Goal: Task Accomplishment & Management: Use online tool/utility

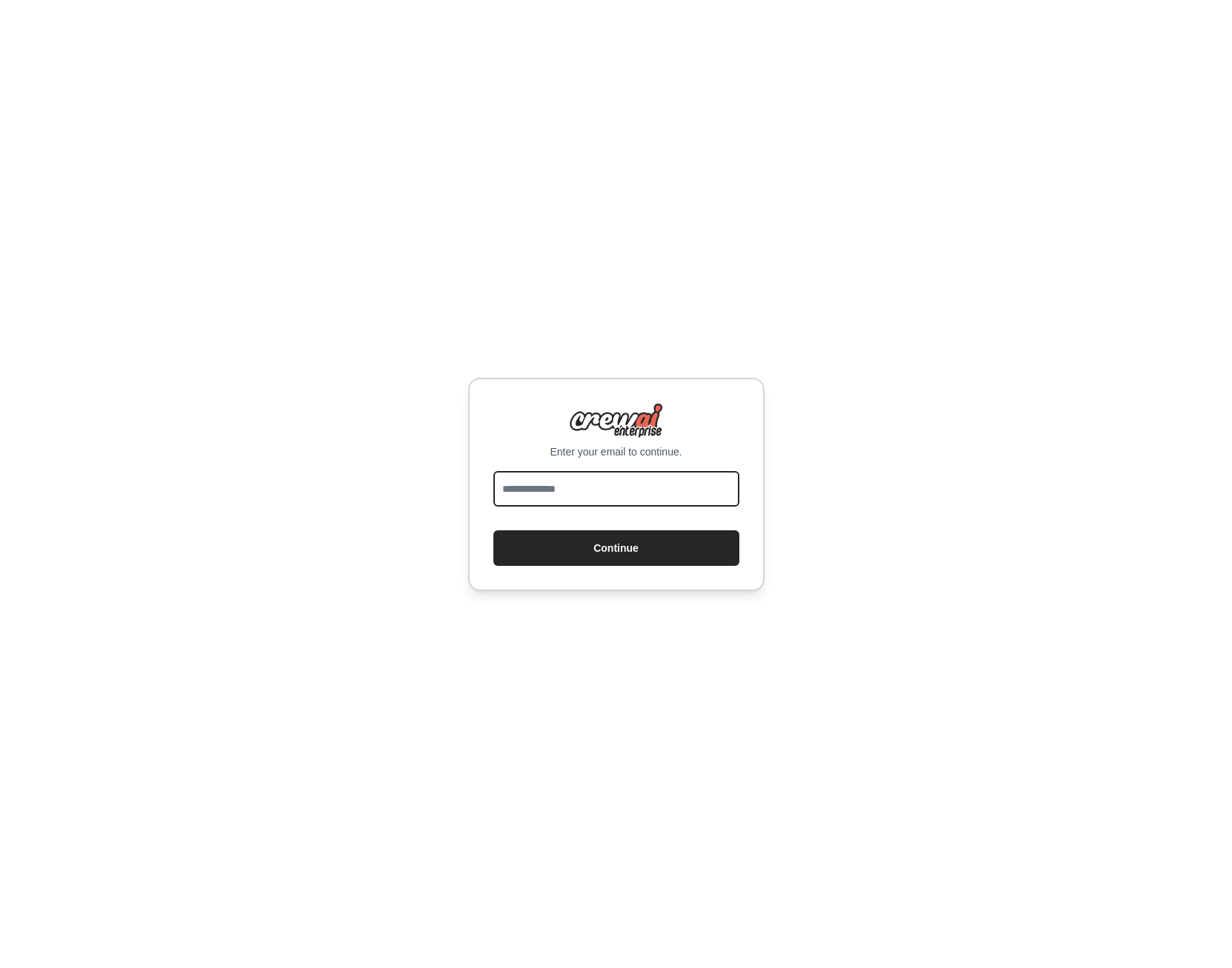
click at [634, 491] on input "email" at bounding box center [616, 488] width 246 height 35
type input "**********"
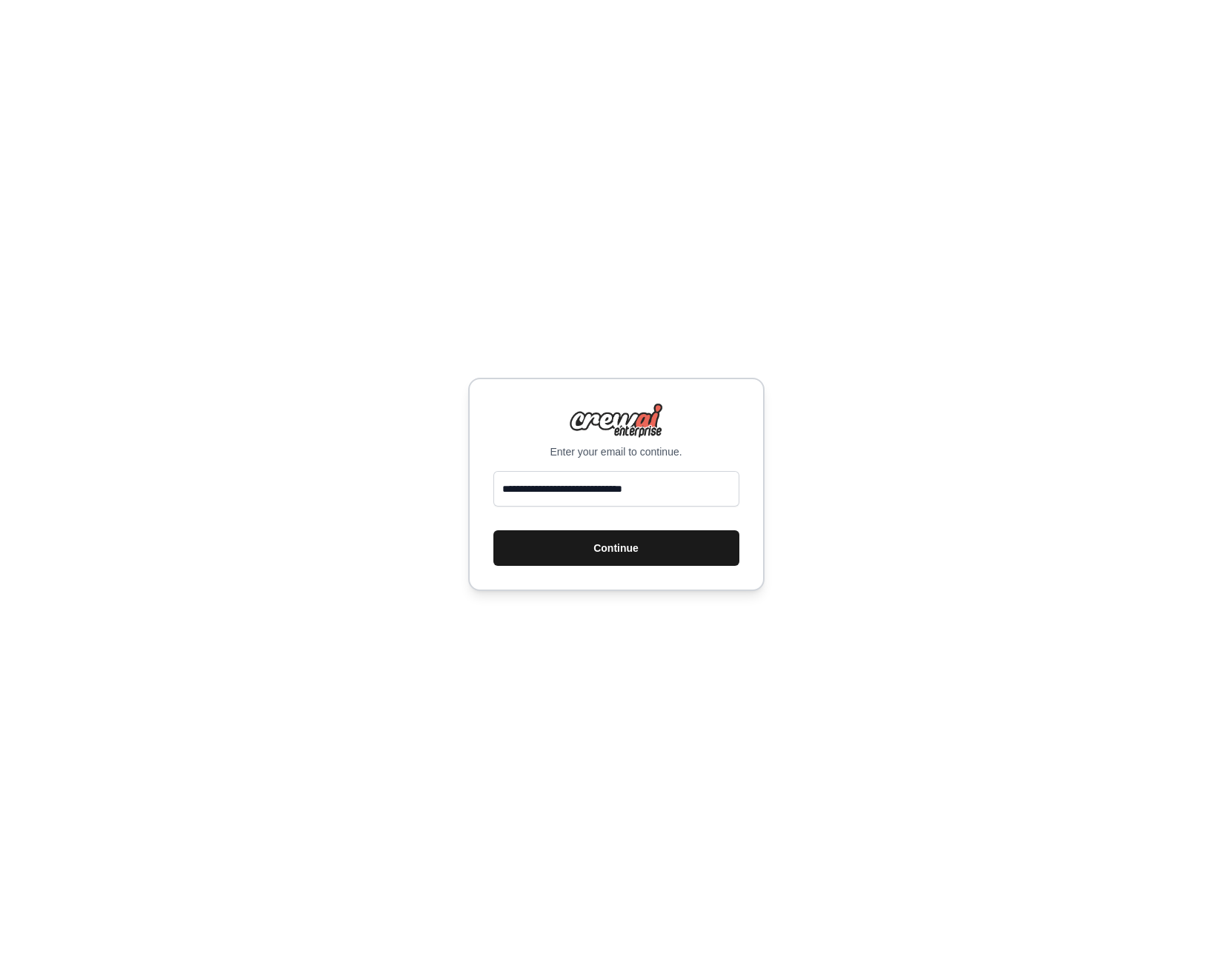
click at [616, 554] on button "Continue" at bounding box center [616, 547] width 246 height 35
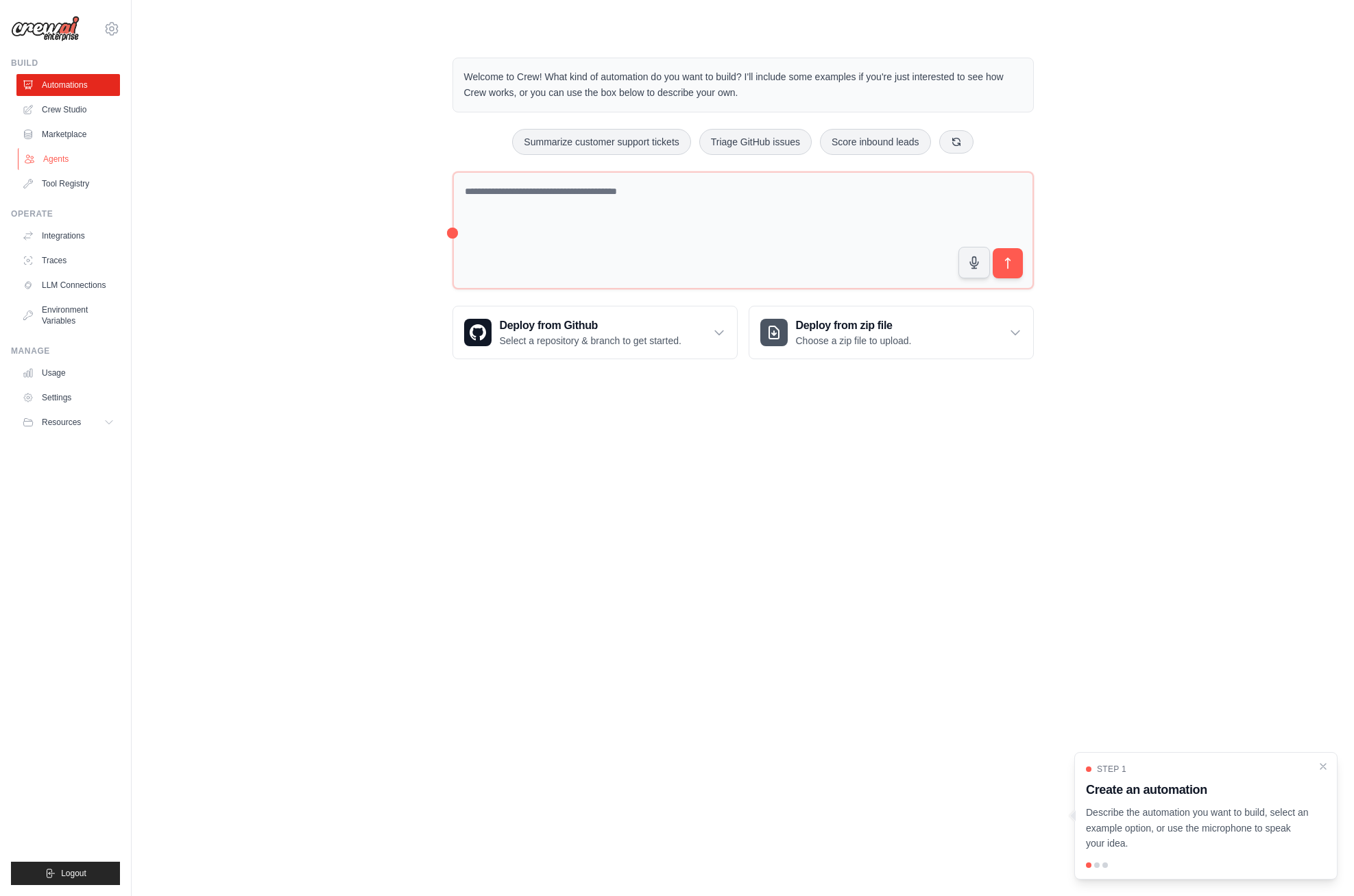
click at [55, 161] on link "Agents" at bounding box center [70, 159] width 104 height 22
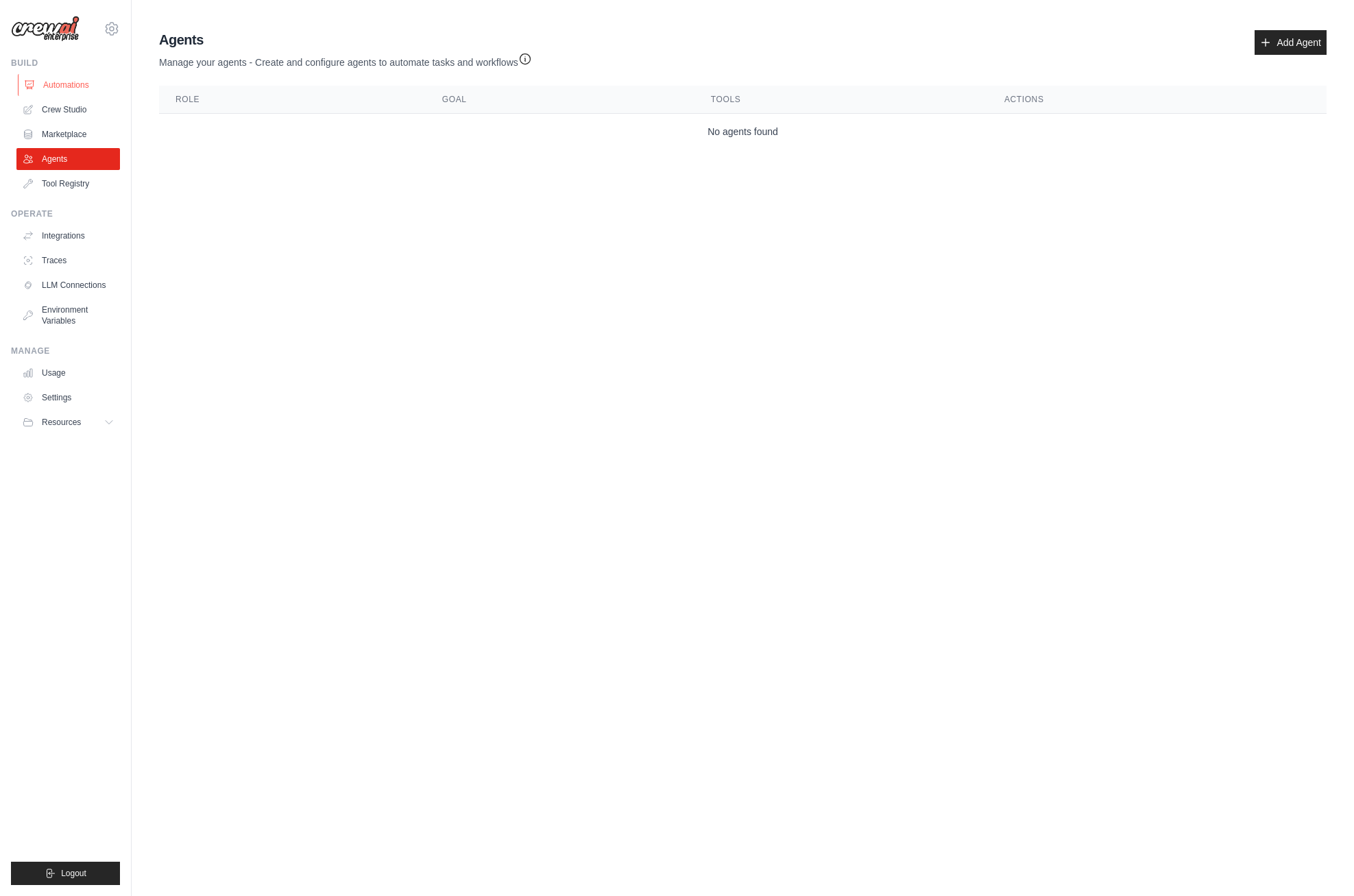
click at [66, 82] on link "Automations" at bounding box center [70, 85] width 104 height 22
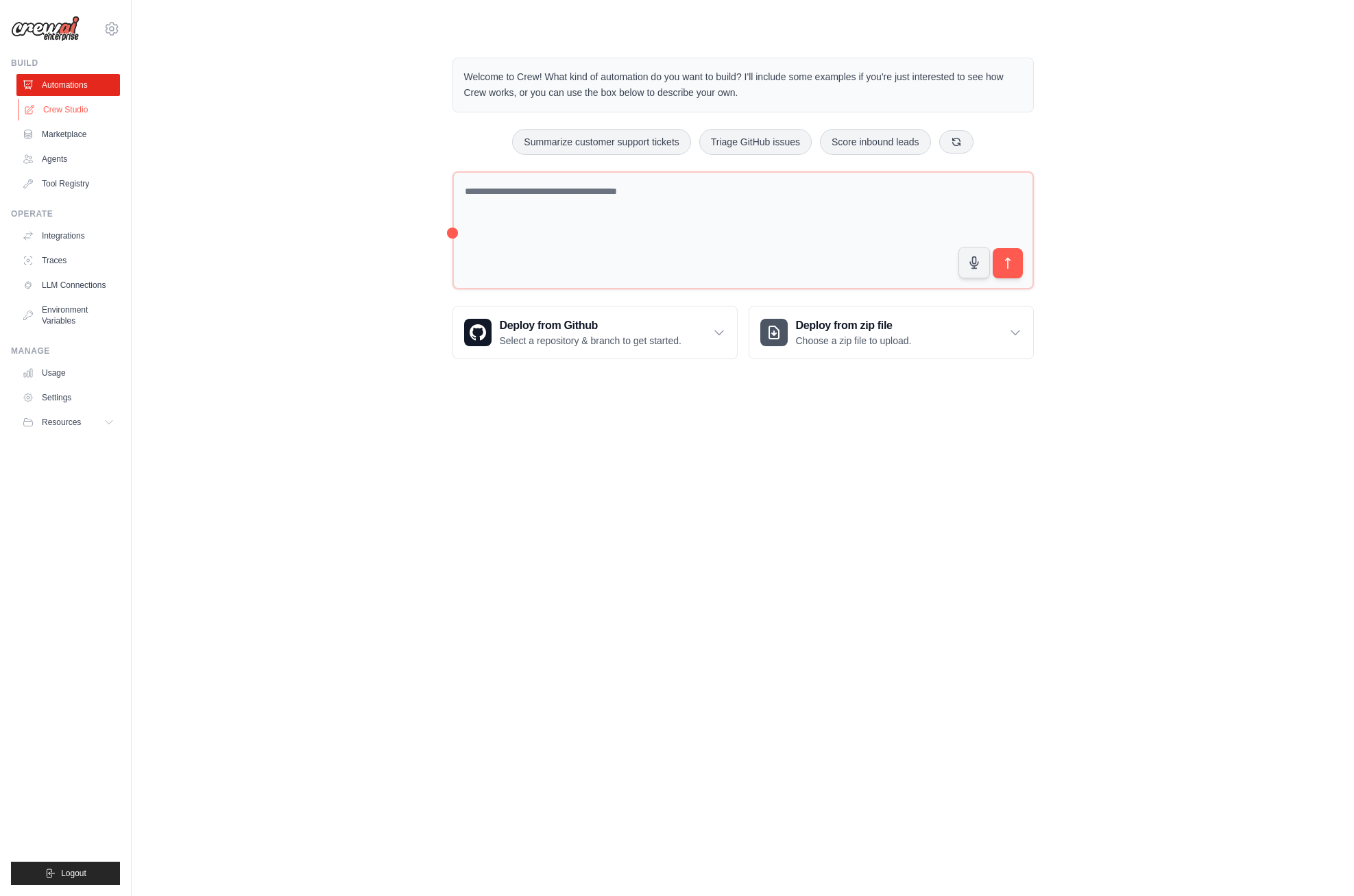
click at [66, 110] on link "Crew Studio" at bounding box center [70, 109] width 104 height 22
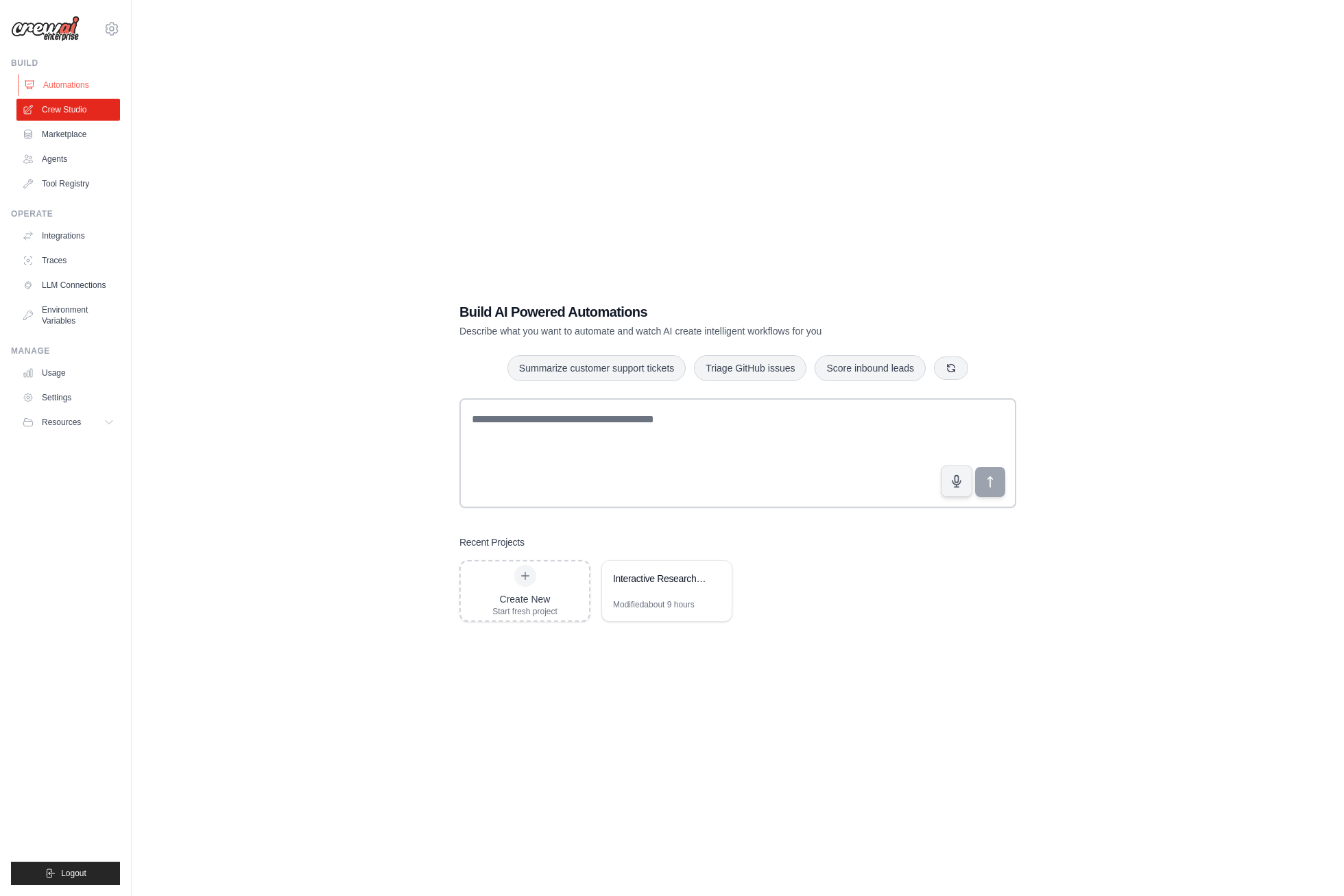
click at [66, 90] on link "Automations" at bounding box center [70, 85] width 104 height 22
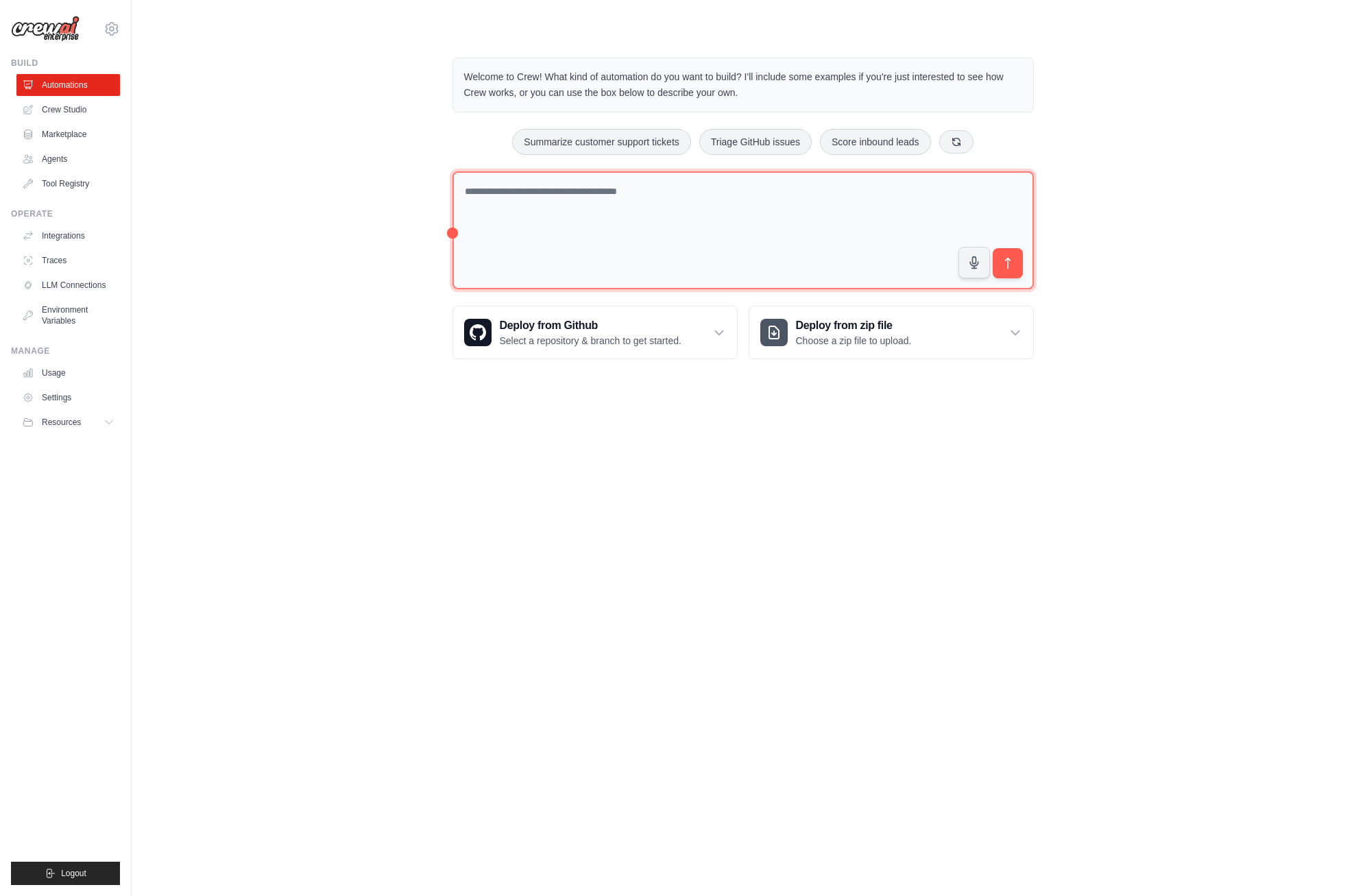
click at [527, 208] on textarea at bounding box center [743, 230] width 581 height 118
click at [646, 197] on textarea at bounding box center [743, 230] width 581 height 118
click at [496, 190] on textarea "**********" at bounding box center [743, 230] width 581 height 118
click at [644, 214] on textarea "**********" at bounding box center [743, 230] width 581 height 118
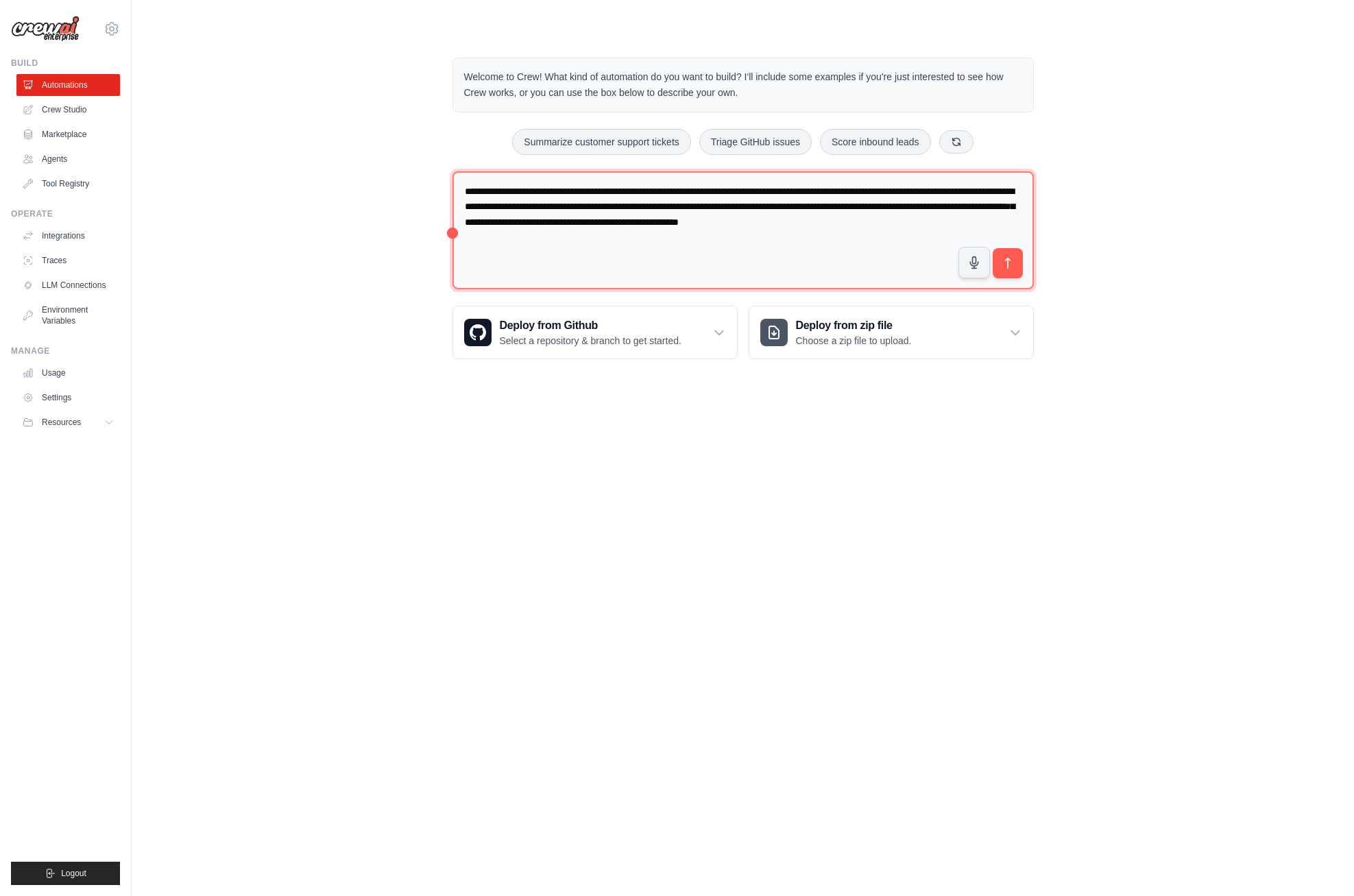
paste textarea "**********"
type textarea "**********"
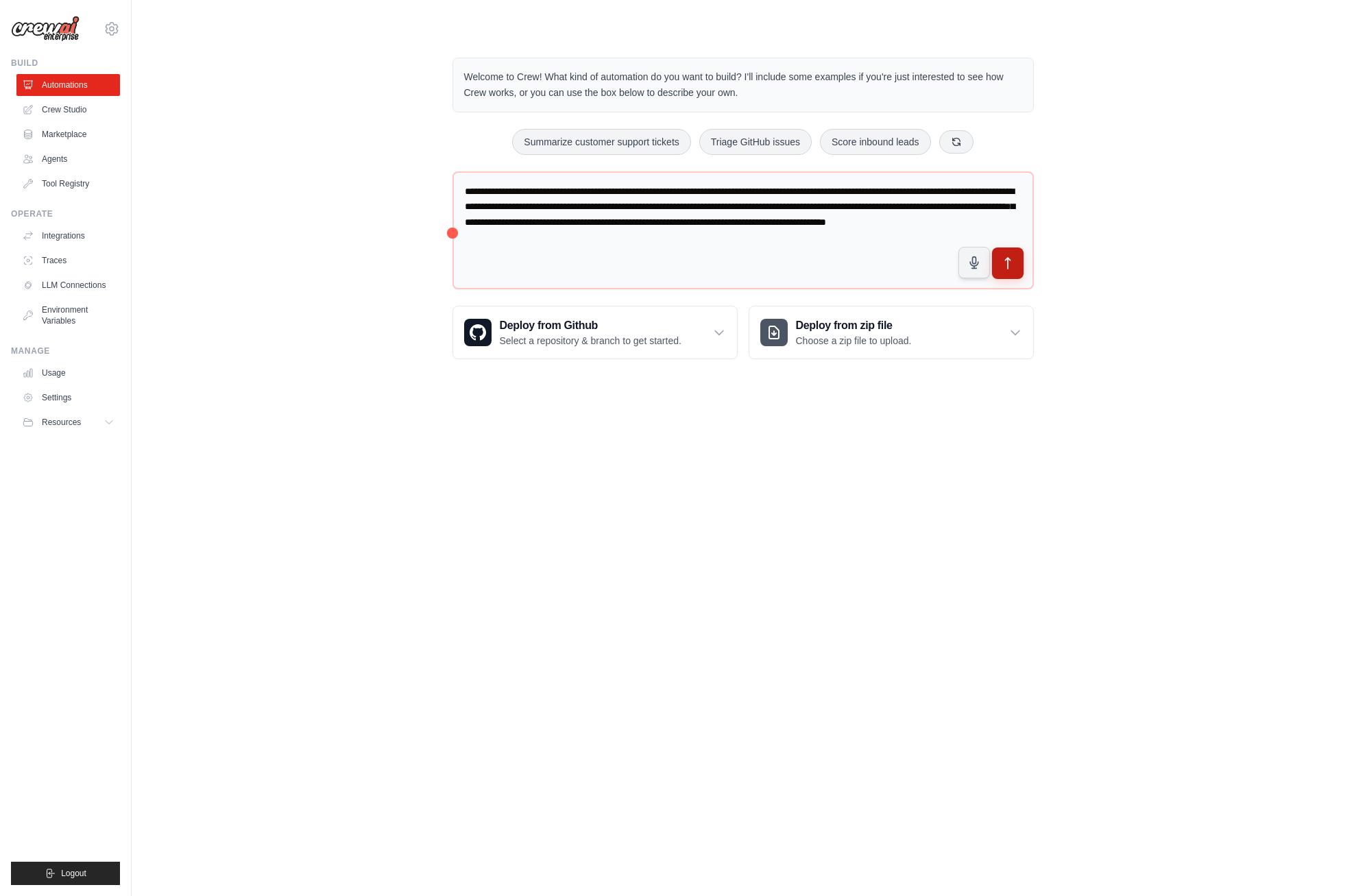
click at [1005, 257] on icon "submit" at bounding box center [1007, 264] width 15 height 15
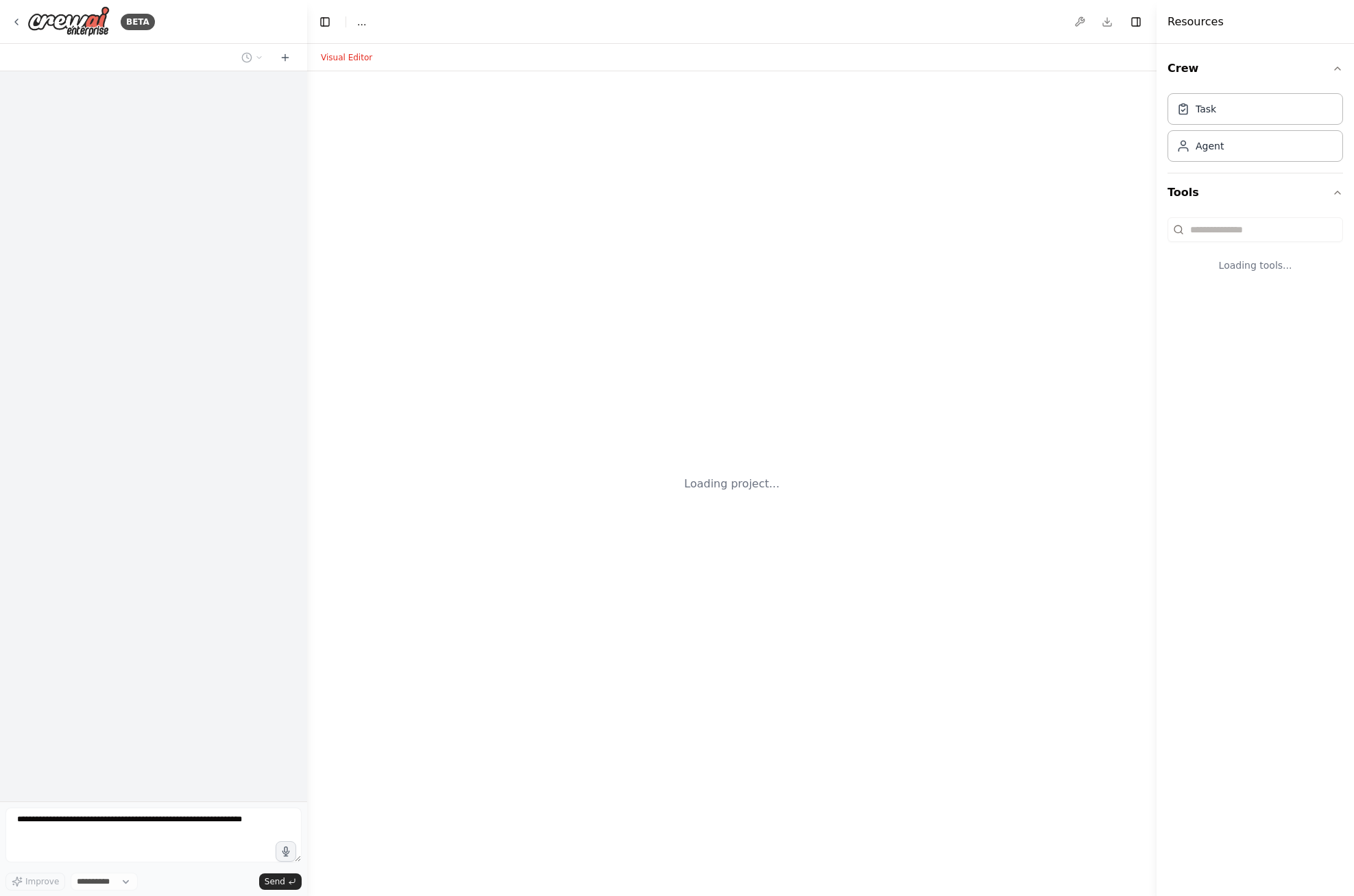
select select "****"
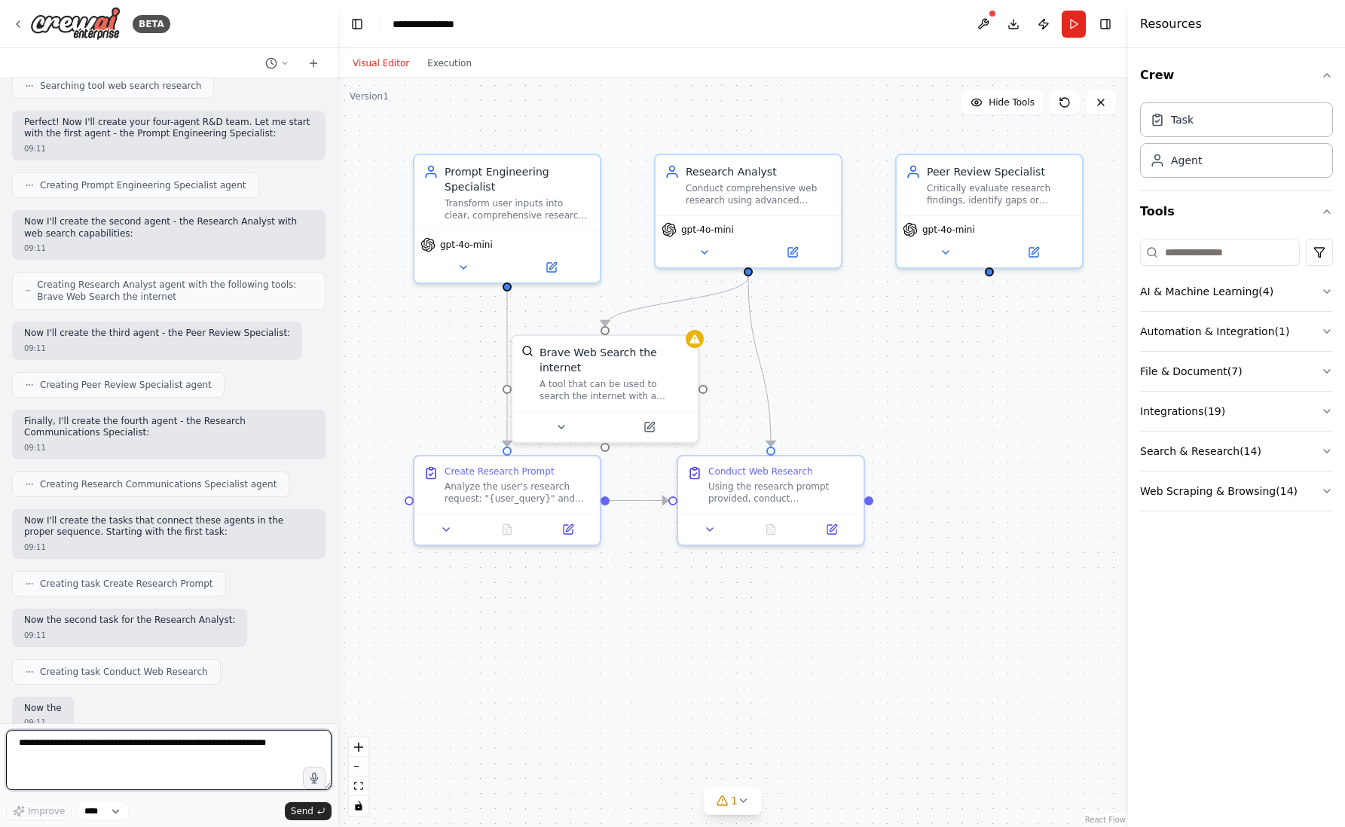
scroll to position [438, 0]
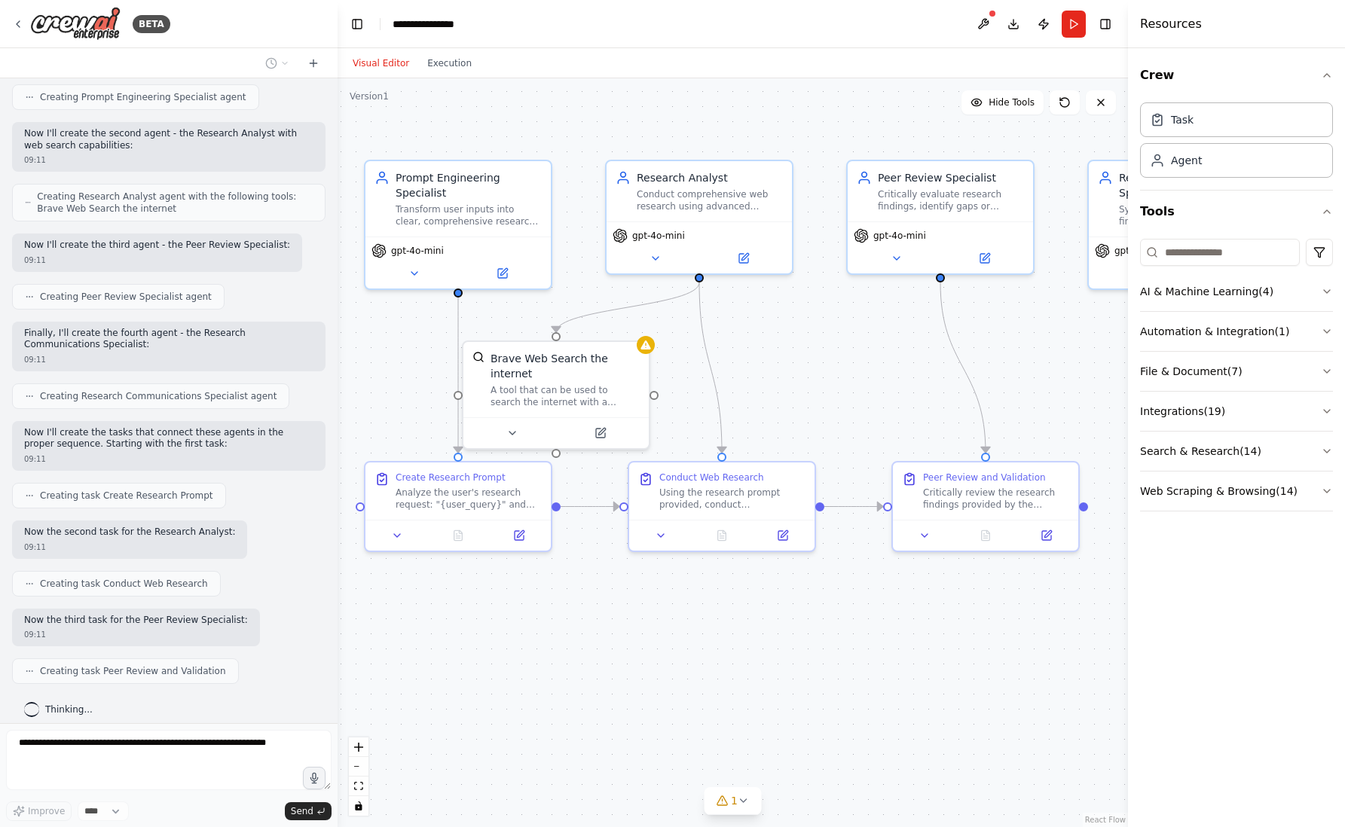
drag, startPoint x: 851, startPoint y: 425, endPoint x: 822, endPoint y: 429, distance: 28.9
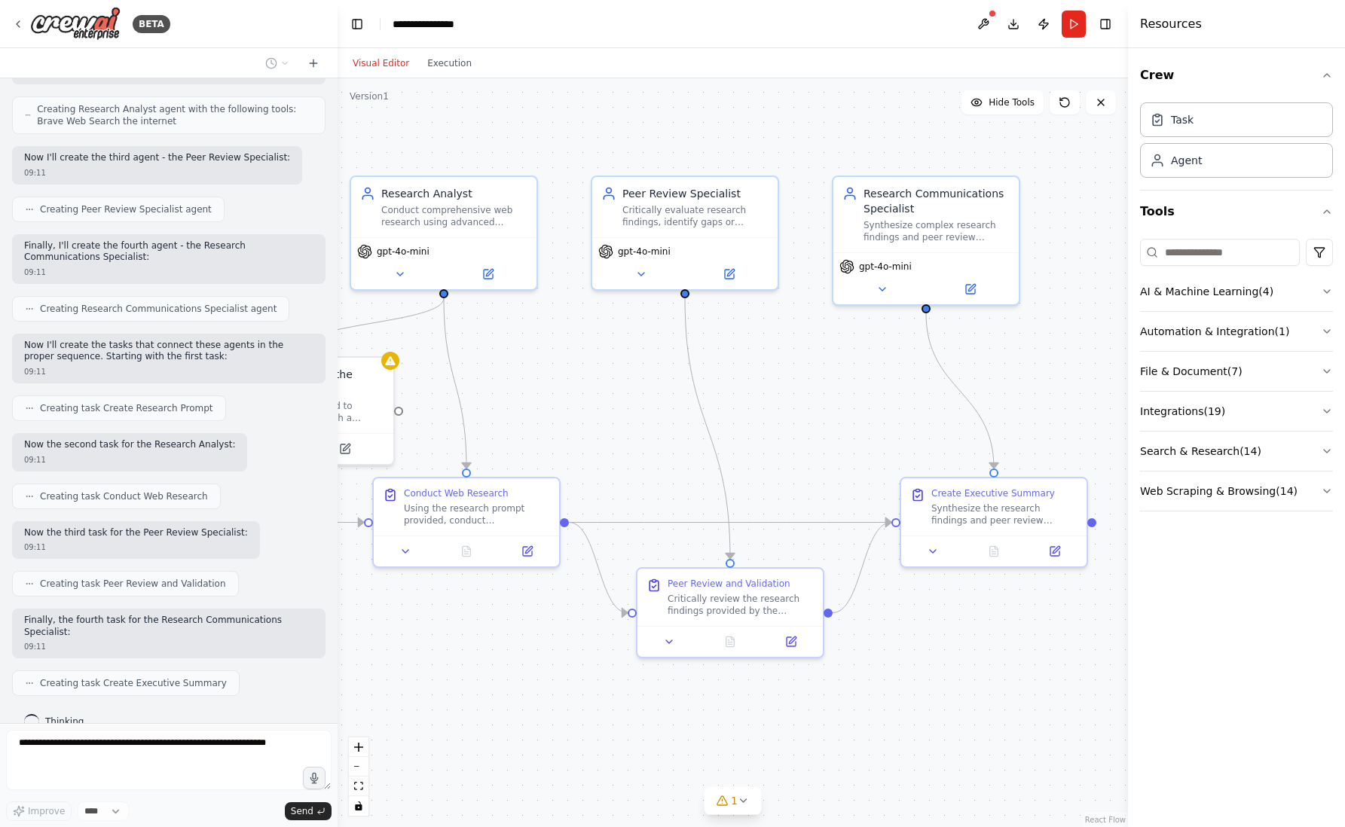
drag, startPoint x: 992, startPoint y: 425, endPoint x: 737, endPoint y: 441, distance: 255.9
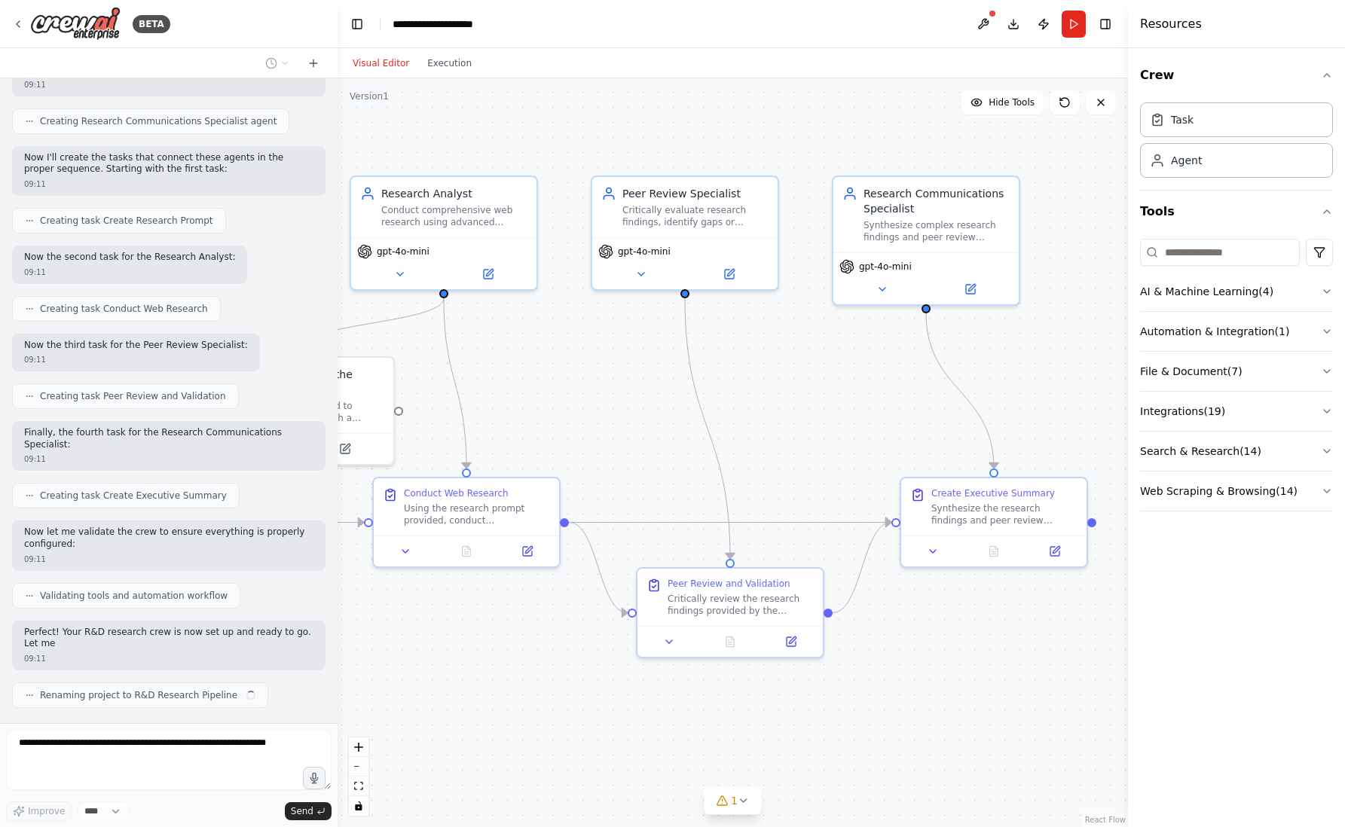
scroll to position [726, 0]
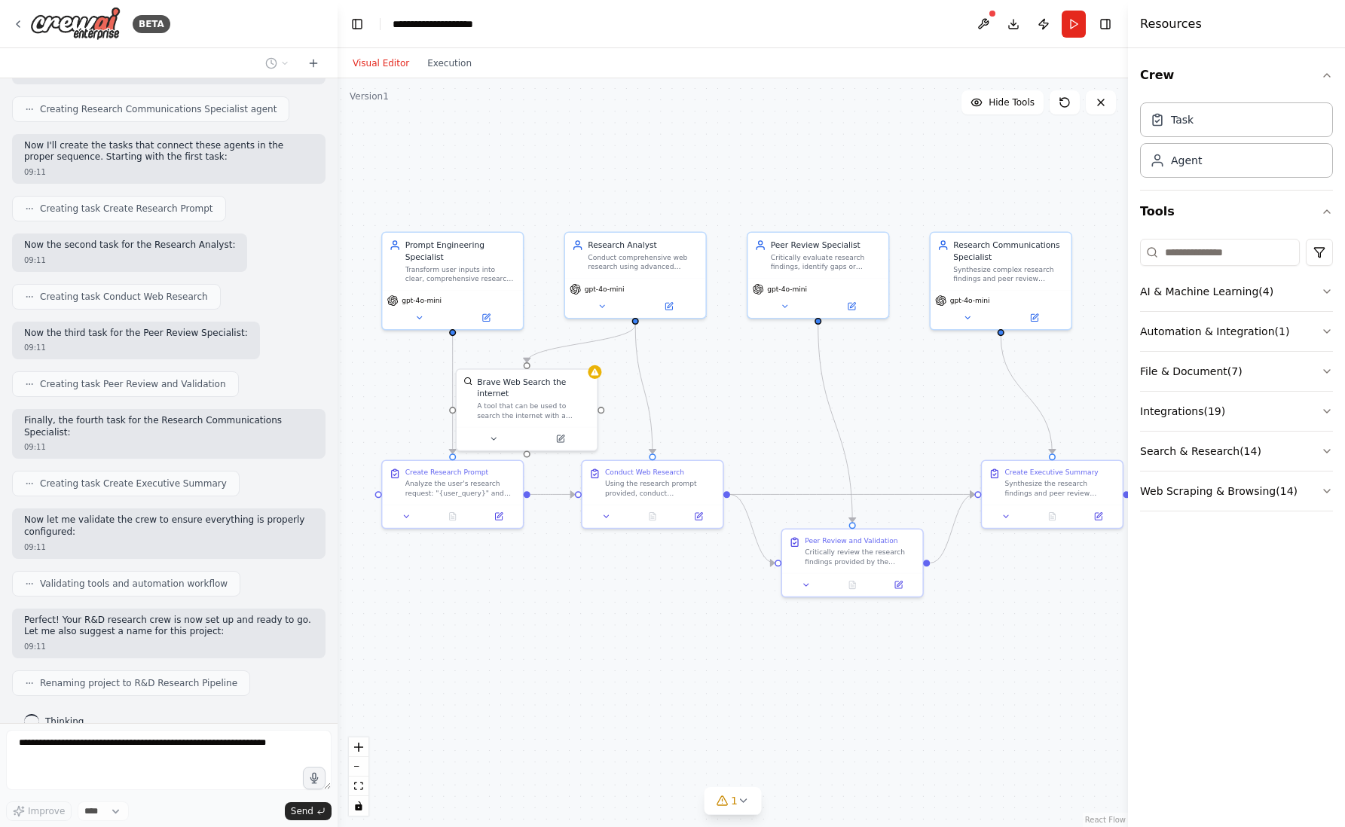
drag, startPoint x: 894, startPoint y: 415, endPoint x: 946, endPoint y: 414, distance: 52.0
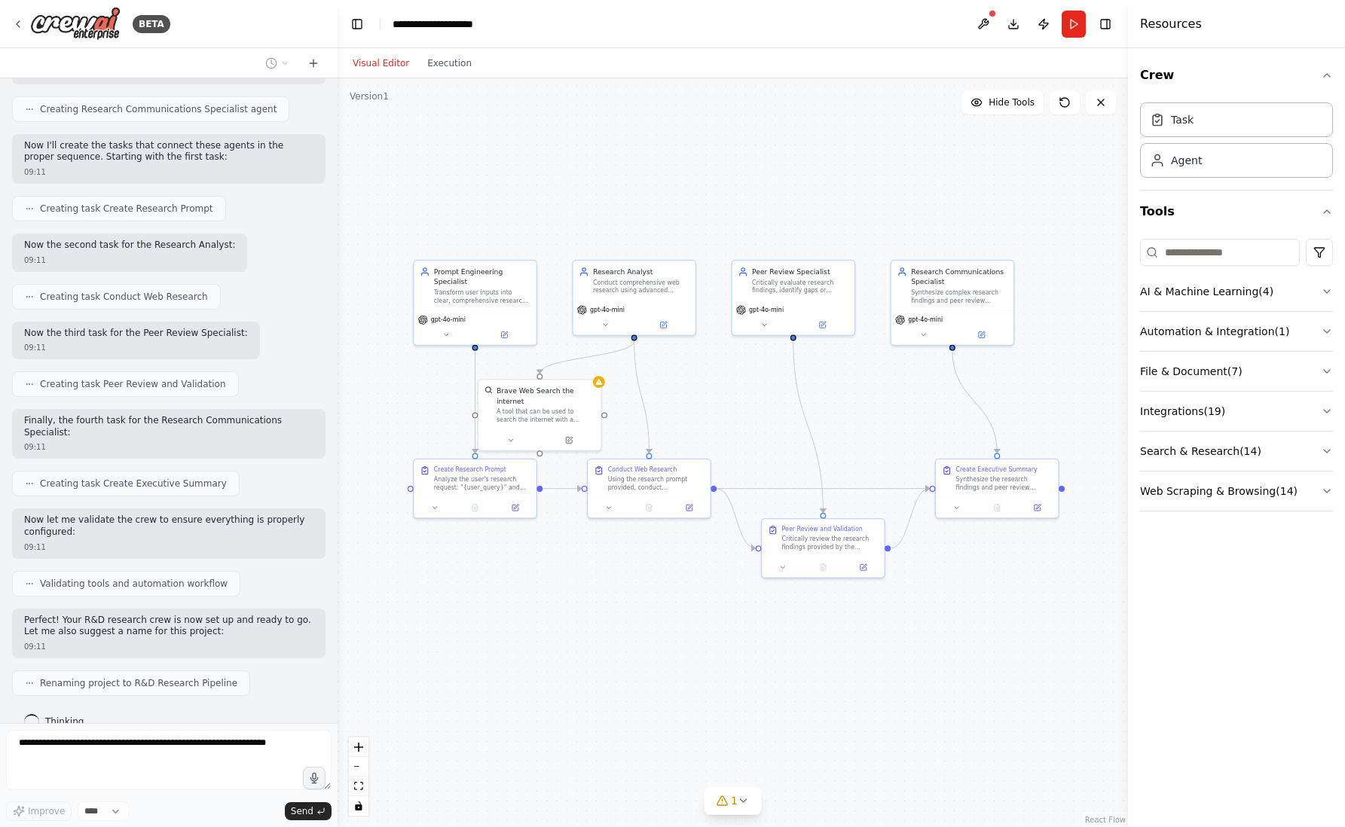
drag, startPoint x: 912, startPoint y: 415, endPoint x: 869, endPoint y: 419, distance: 43.1
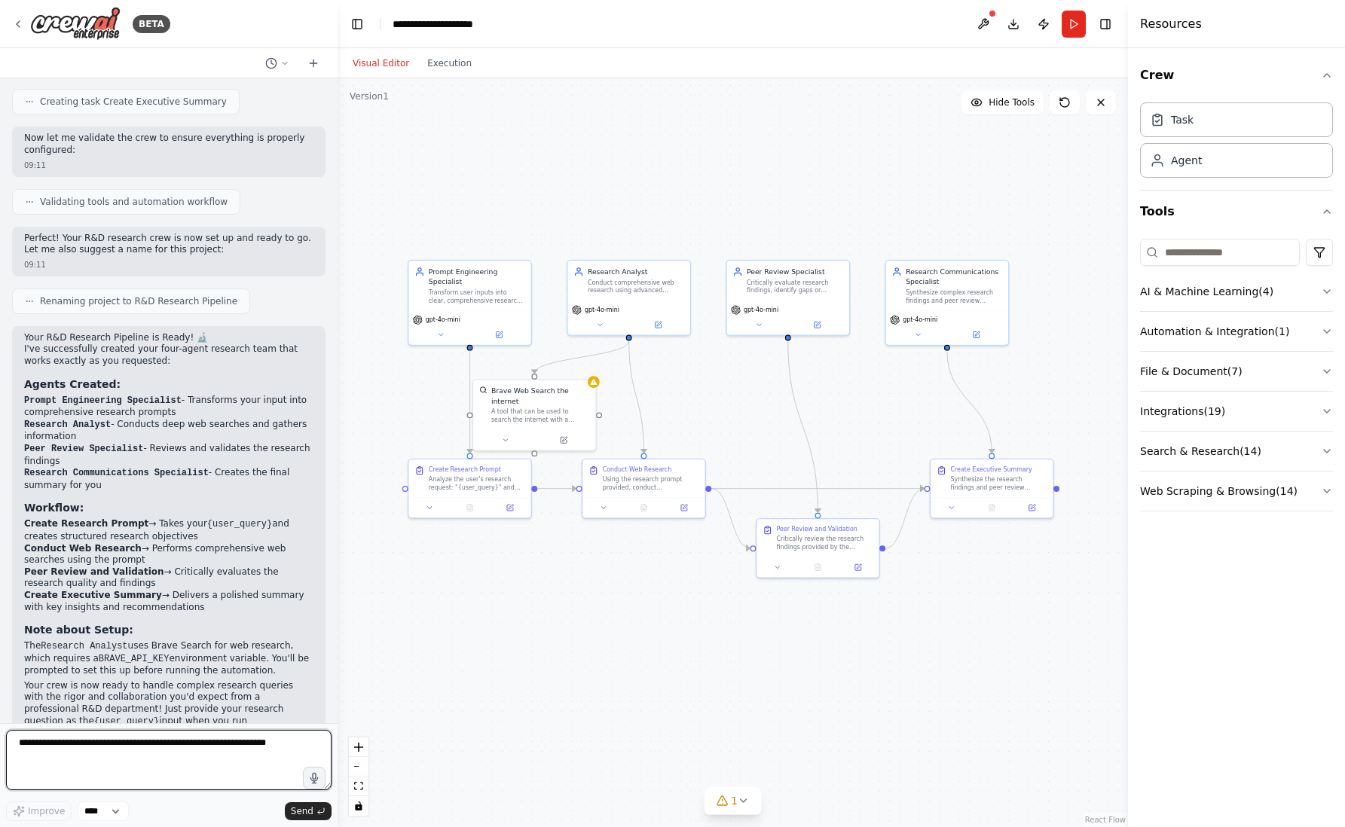
scroll to position [1120, 0]
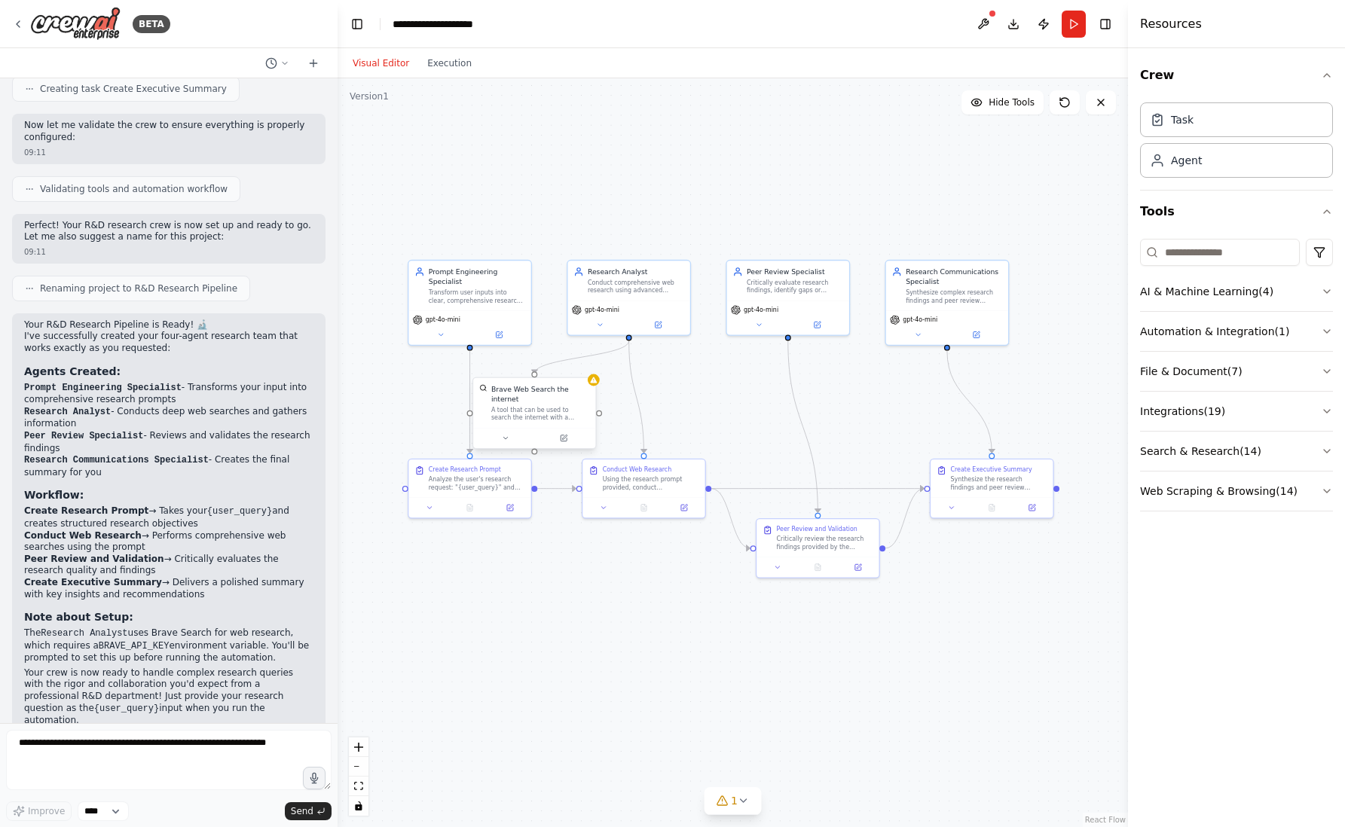
click at [594, 386] on div "Brave Web Search the internet A tool that can be used to search the internet wi…" at bounding box center [534, 403] width 122 height 50
click at [565, 390] on div "Brave Web Search the internet" at bounding box center [540, 394] width 99 height 20
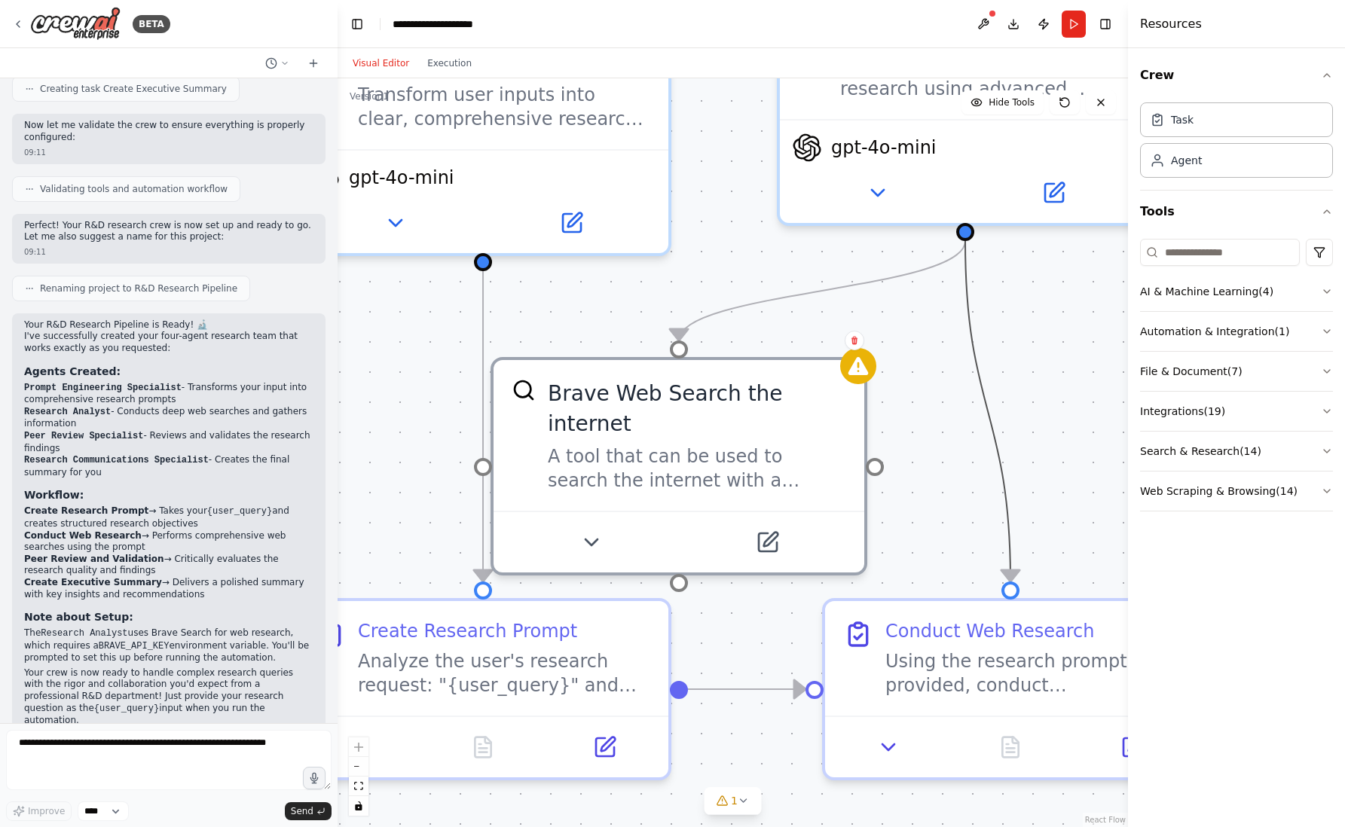
drag, startPoint x: 934, startPoint y: 420, endPoint x: 959, endPoint y: 285, distance: 137.1
click at [965, 285] on icon "Edge from a9645424-56e9-4994-967b-b8dfc1a4ea1e to 8cef6975-c6c1-4af9-ae5f-3ee97…" at bounding box center [987, 411] width 45 height 341
click at [981, 22] on button at bounding box center [983, 24] width 24 height 27
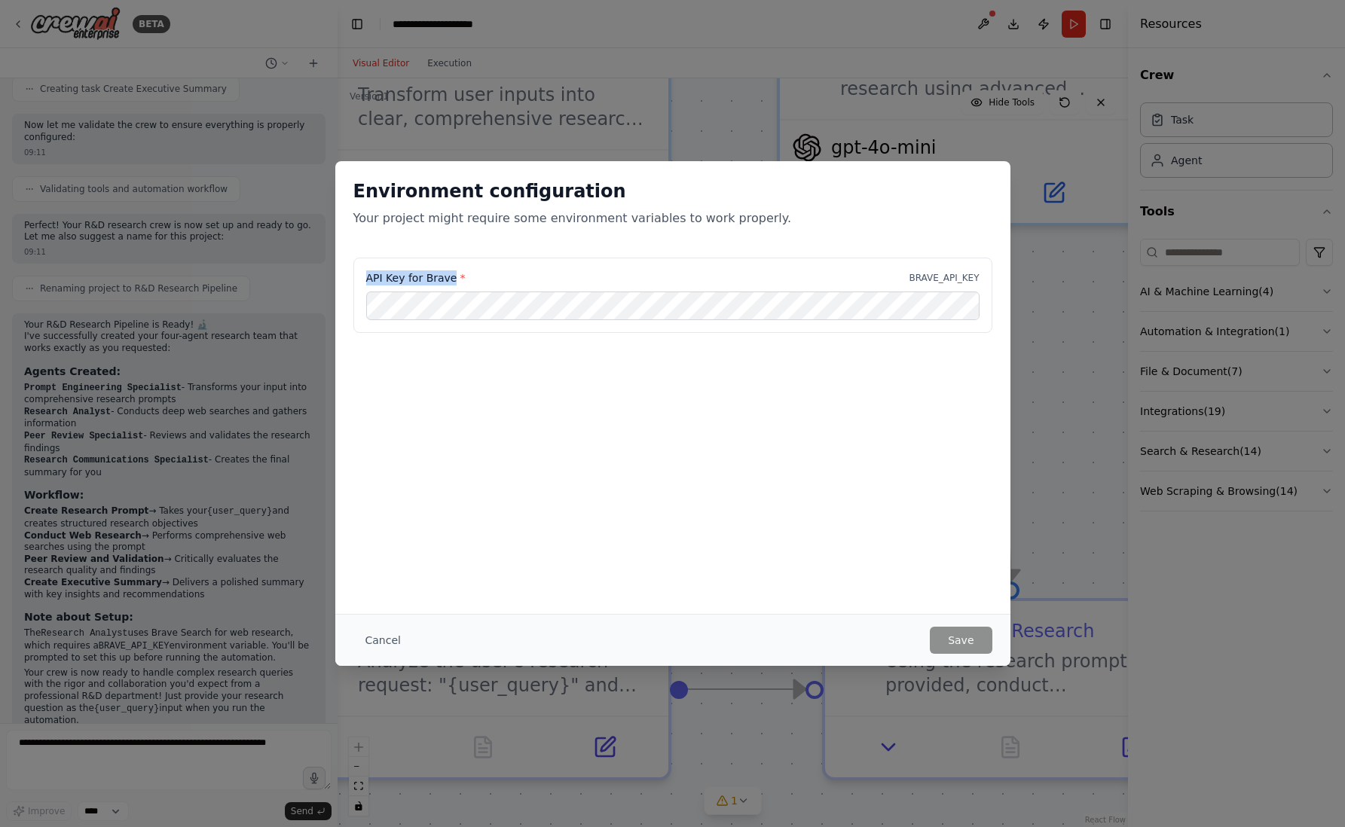
drag, startPoint x: 448, startPoint y: 276, endPoint x: 357, endPoint y: 280, distance: 90.5
click at [357, 280] on div "API Key for Brave * BRAVE_API_KEY" at bounding box center [672, 295] width 639 height 75
copy label "API Key for Brave"
click at [967, 154] on div "Environment configuration Your project might require some environment variables…" at bounding box center [672, 413] width 1345 height 827
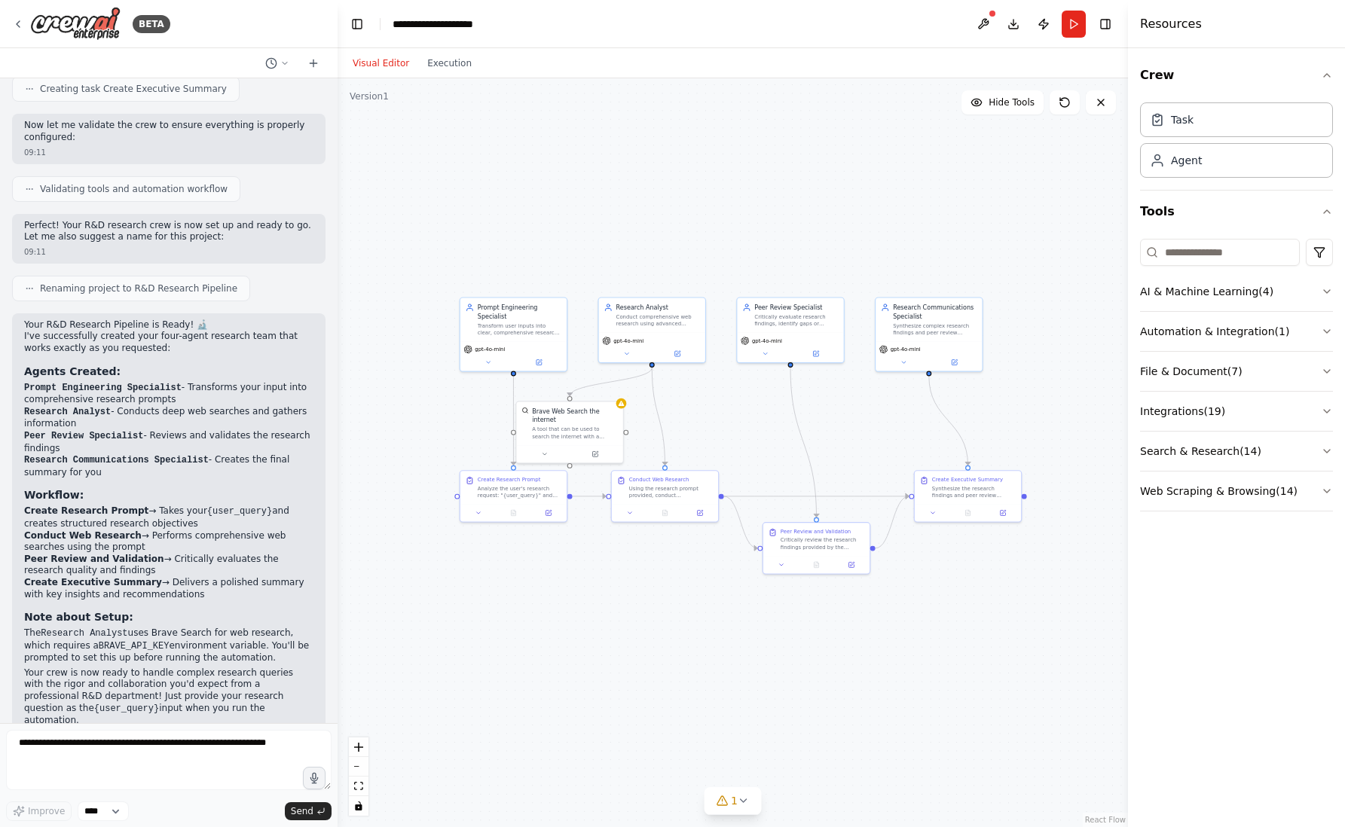
drag, startPoint x: 879, startPoint y: 402, endPoint x: 713, endPoint y: 426, distance: 167.4
